Goal: Check status: Check status

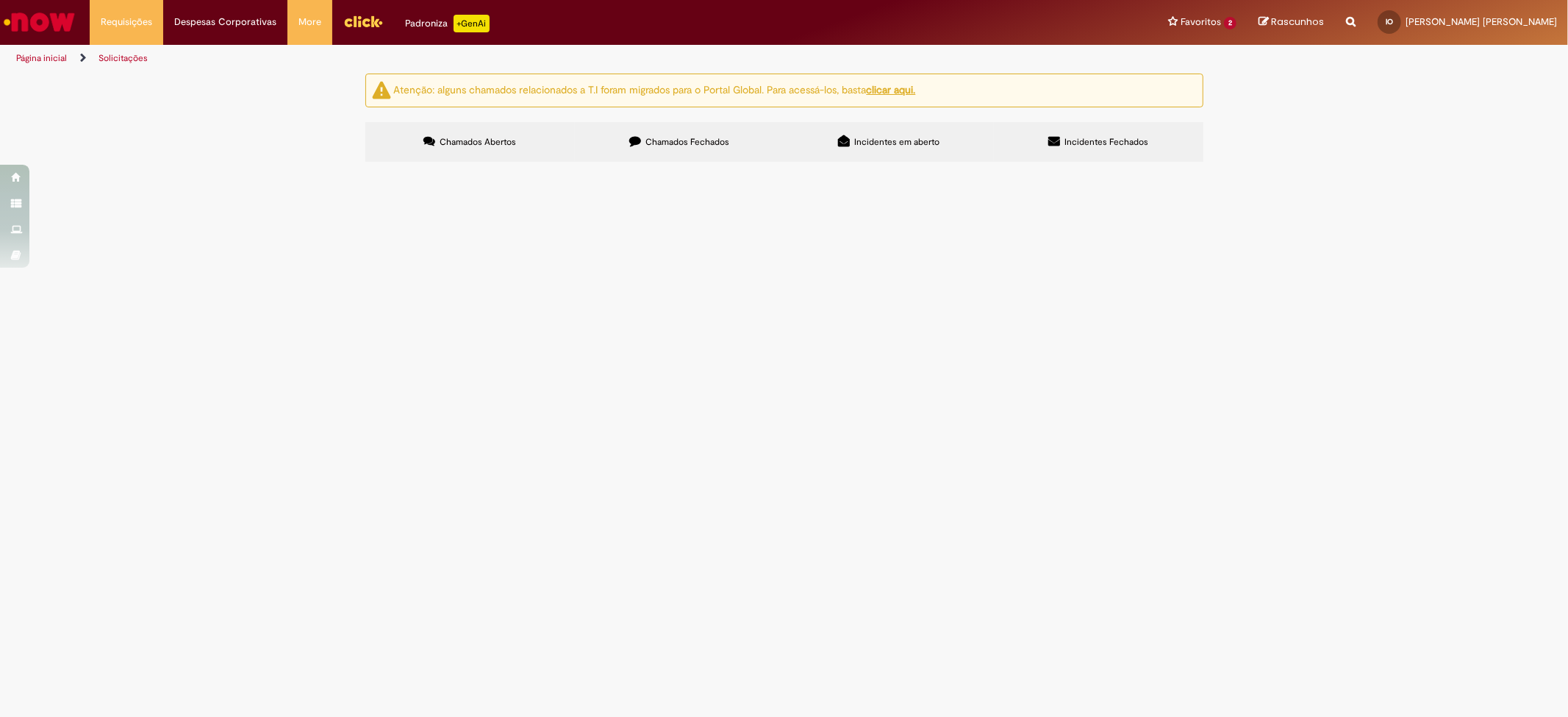
click at [0, 0] on button at bounding box center [0, 0] width 0 height 0
click at [672, 128] on label "Chamados Fechados" at bounding box center [679, 142] width 210 height 40
click at [0, 0] on span "R13487378" at bounding box center [0, 0] width 0 height 0
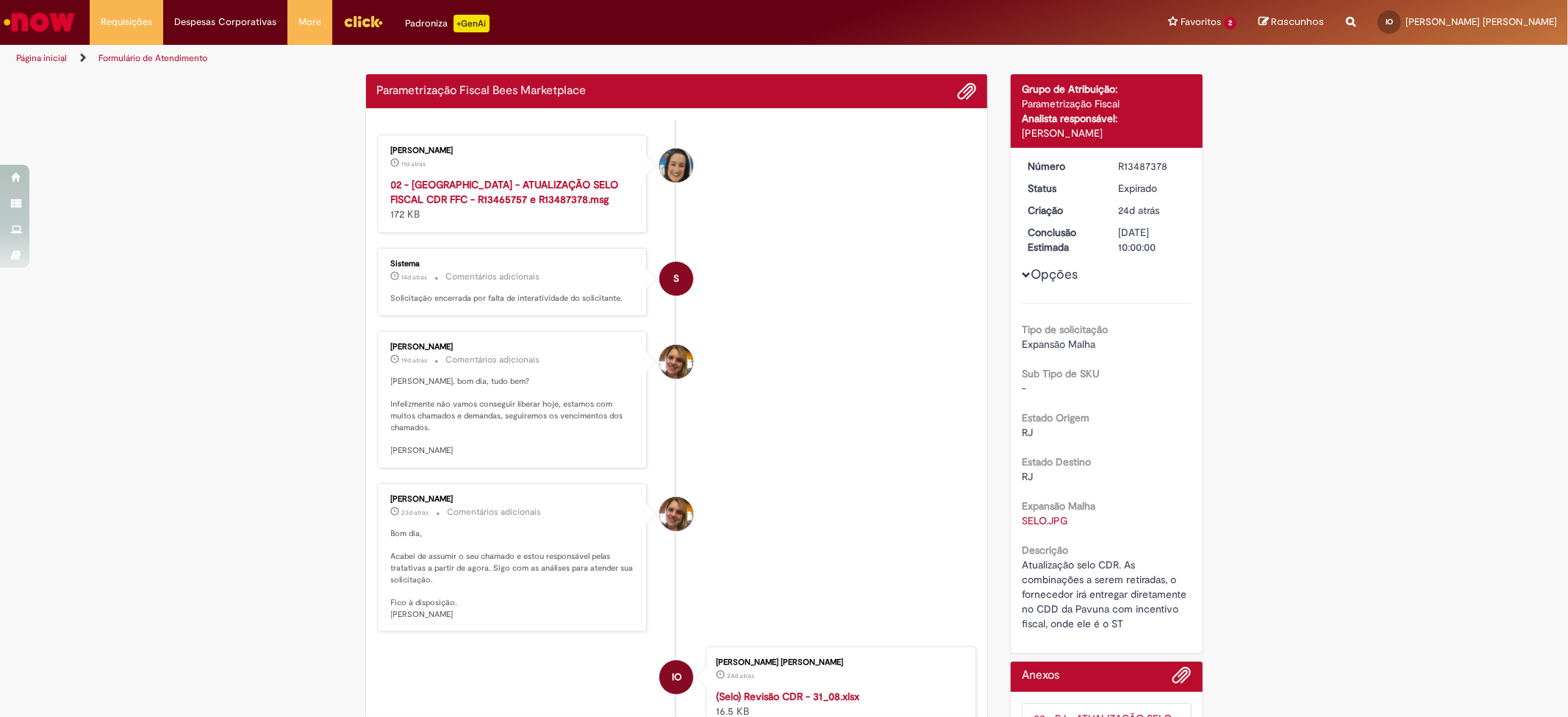
drag, startPoint x: 415, startPoint y: 322, endPoint x: 313, endPoint y: 377, distance: 115.9
click at [313, 377] on div "Verificar Código de Barras Parametrização Fiscal Bees Marketplace Enviar [PERSO…" at bounding box center [784, 628] width 1568 height 1110
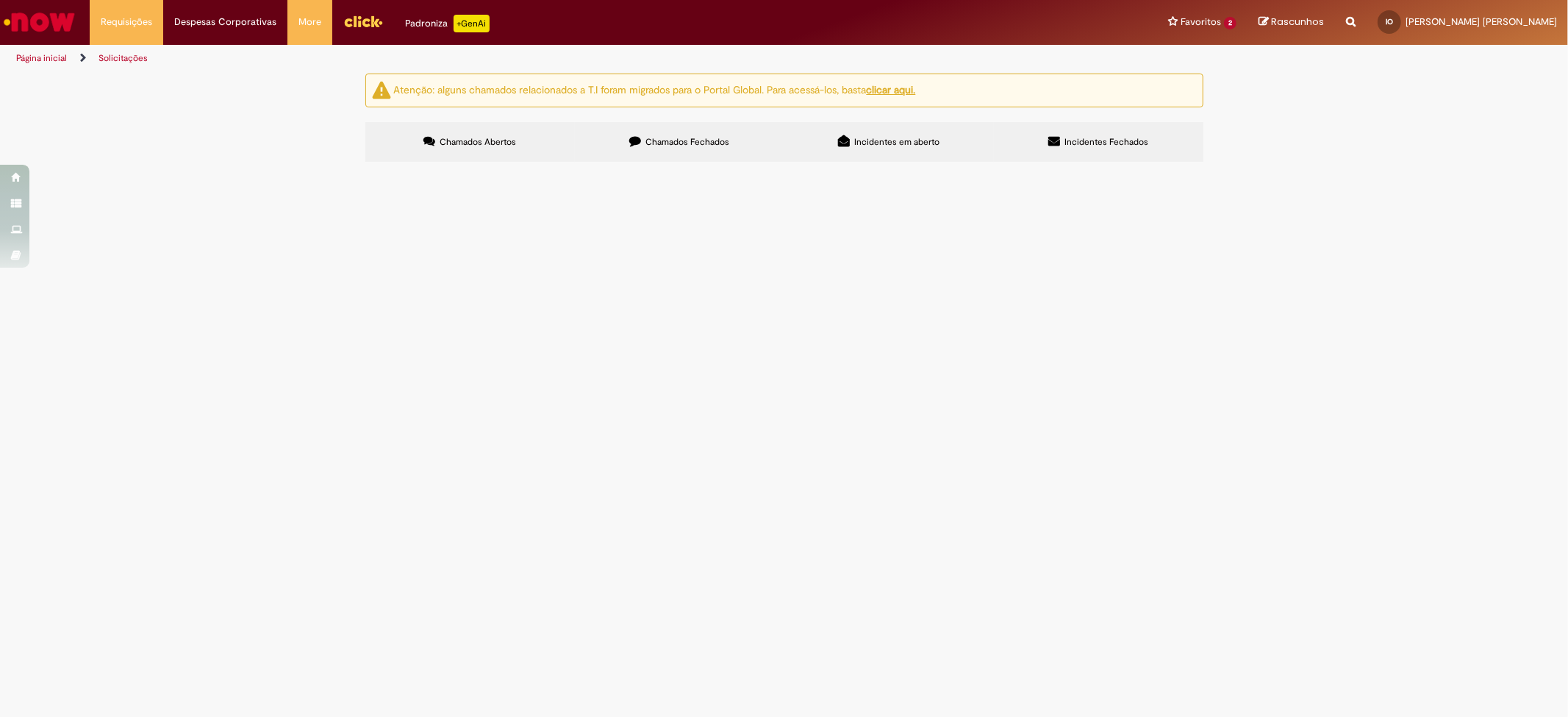
click at [678, 143] on span "Chamados Fechados" at bounding box center [687, 142] width 83 height 12
click at [0, 0] on span "R13465757" at bounding box center [0, 0] width 0 height 0
click at [672, 124] on label "Chamados Fechados" at bounding box center [679, 142] width 210 height 40
click at [0, 0] on span "Parametrização Fiscal Bees Marketplace" at bounding box center [0, 0] width 0 height 0
